Goal: Find specific page/section: Find specific page/section

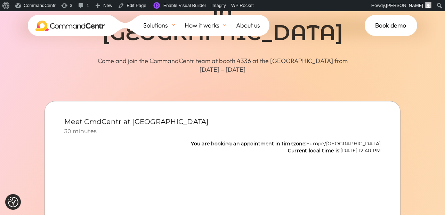
scroll to position [145, 0]
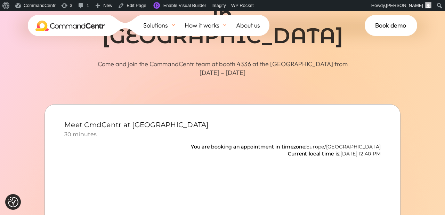
click at [357, 146] on div "You are booking an appointment in timezone: [GEOGRAPHIC_DATA]/[GEOGRAPHIC_DATA]…" at bounding box center [222, 150] width 317 height 14
click at [307, 146] on strong "You are booking an appointment in timezone:" at bounding box center [249, 146] width 116 height 6
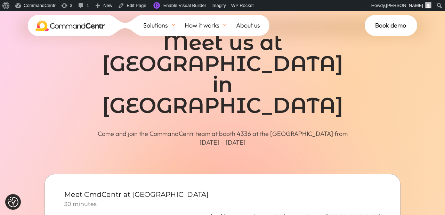
scroll to position [57, 0]
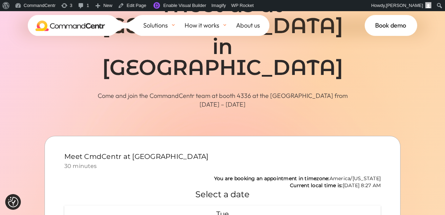
scroll to position [114, 0]
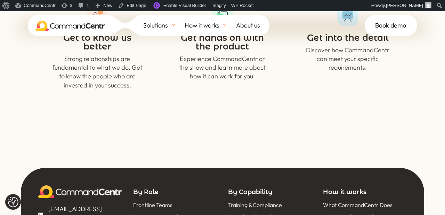
scroll to position [632, 0]
